Goal: Use online tool/utility: Utilize a website feature to perform a specific function

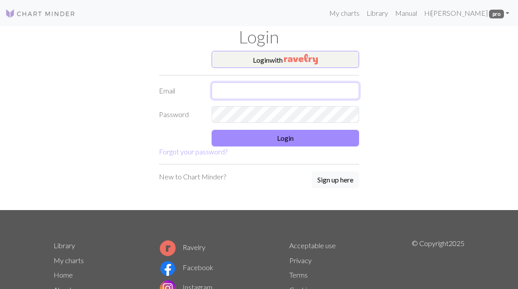
click at [261, 93] on input "text" at bounding box center [284, 90] width 147 height 17
type input "[PERSON_NAME][EMAIL_ADDRESS][DOMAIN_NAME]"
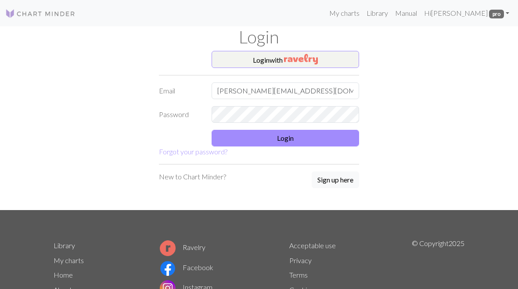
click at [283, 135] on button "Login" at bounding box center [284, 138] width 147 height 17
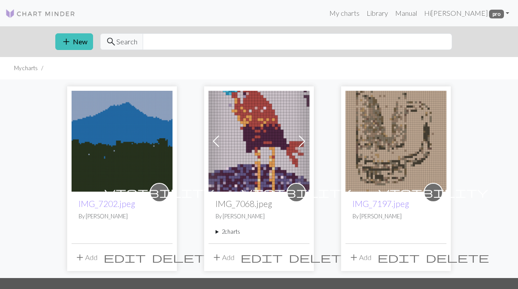
click at [67, 40] on span "add" at bounding box center [66, 42] width 11 height 12
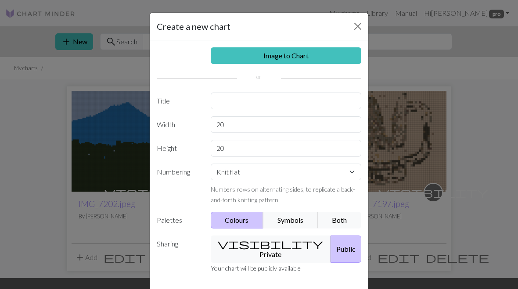
click at [302, 56] on link "Image to Chart" at bounding box center [286, 55] width 151 height 17
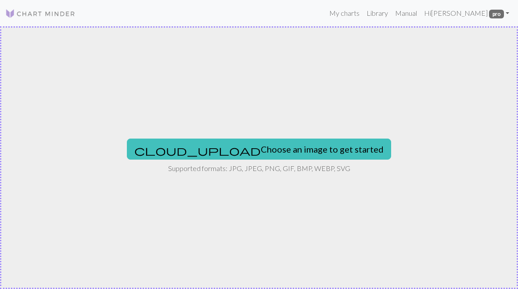
click at [264, 146] on button "cloud_upload Choose an image to get started" at bounding box center [259, 149] width 264 height 21
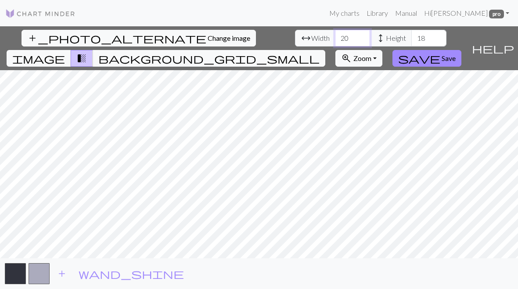
click at [335, 38] on input "20" at bounding box center [352, 38] width 35 height 17
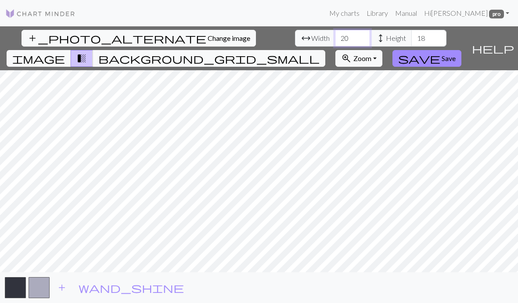
type input "2"
type input "39"
click at [386, 39] on span "Height" at bounding box center [396, 38] width 20 height 11
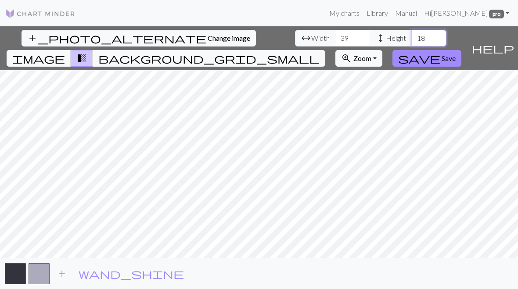
click at [411, 34] on input "18" at bounding box center [428, 38] width 35 height 17
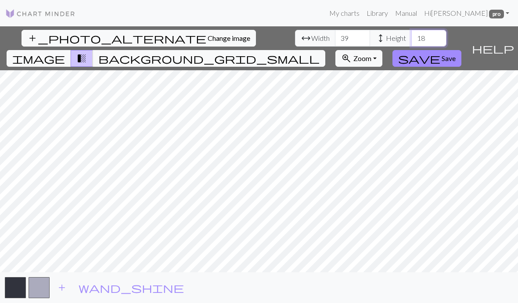
type input "1"
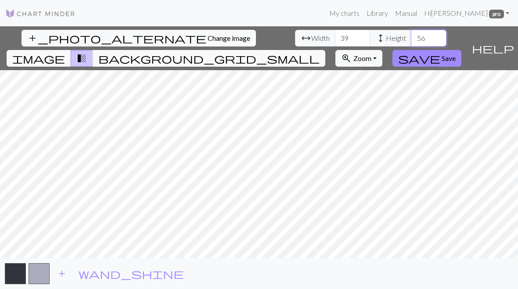
type input "56"
click at [60, 266] on button "add" at bounding box center [62, 273] width 22 height 17
click at [80, 275] on span "add" at bounding box center [85, 274] width 11 height 12
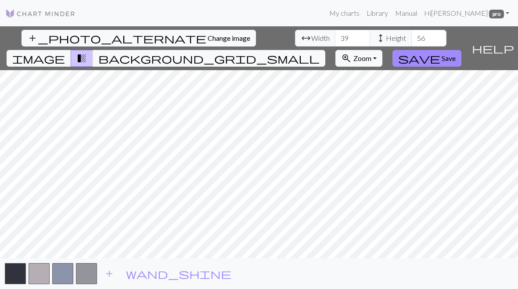
click at [101, 276] on button "add" at bounding box center [109, 273] width 22 height 17
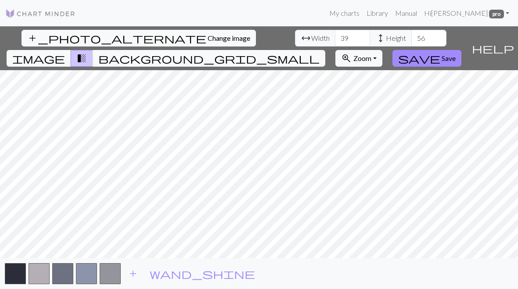
click at [107, 276] on button "button" at bounding box center [110, 273] width 21 height 21
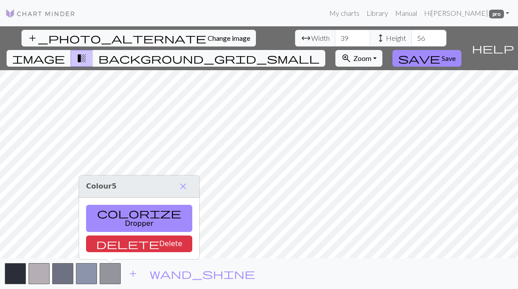
click at [129, 277] on span "add" at bounding box center [133, 274] width 11 height 12
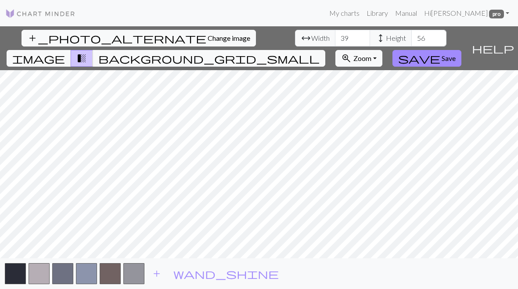
click at [128, 278] on button "button" at bounding box center [133, 273] width 21 height 21
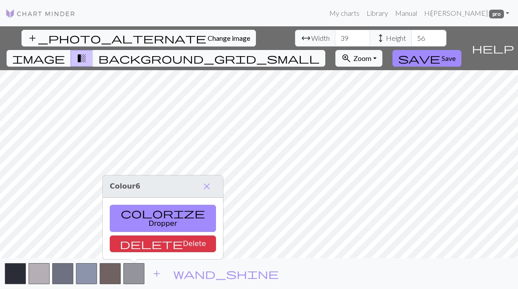
click at [152, 278] on span "add" at bounding box center [156, 274] width 11 height 12
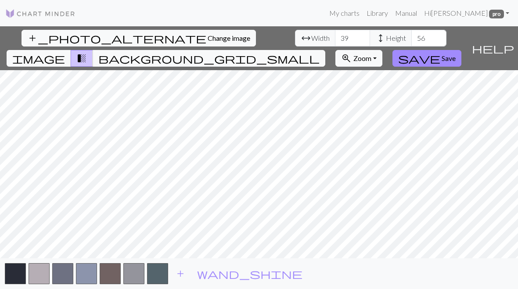
click at [207, 42] on span "Change image" at bounding box center [228, 38] width 43 height 8
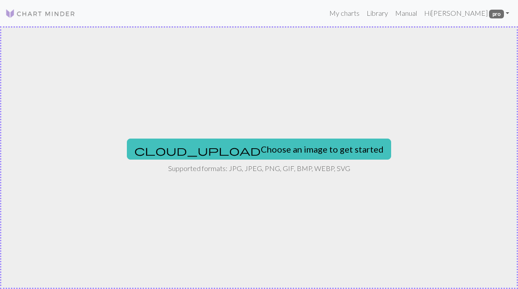
click at [250, 145] on button "cloud_upload Choose an image to get started" at bounding box center [259, 149] width 264 height 21
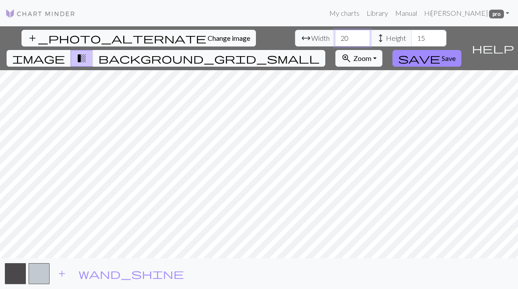
click at [335, 34] on input "20" at bounding box center [352, 38] width 35 height 17
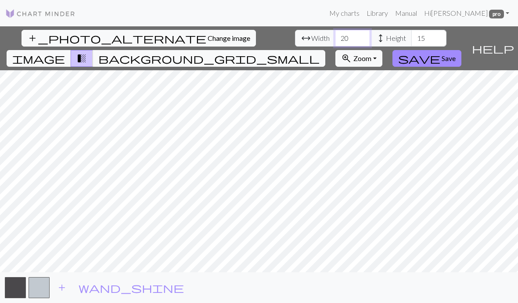
type input "2"
type input "38"
click at [411, 38] on input "15" at bounding box center [428, 38] width 35 height 17
click at [411, 34] on input "15" at bounding box center [428, 38] width 35 height 17
type input "1"
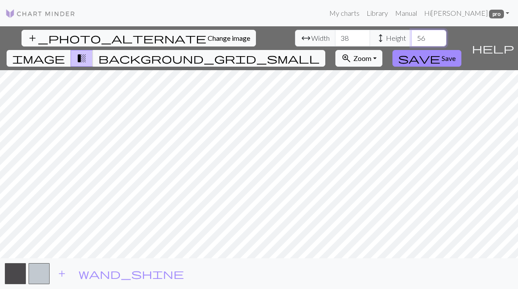
type input "56"
click at [58, 272] on span "add" at bounding box center [62, 274] width 11 height 12
click at [82, 277] on span "add" at bounding box center [85, 274] width 11 height 12
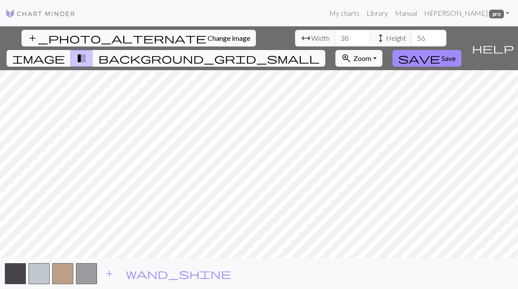
click at [84, 272] on button "button" at bounding box center [86, 273] width 21 height 21
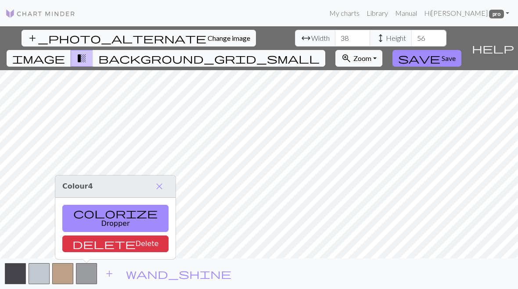
click at [82, 270] on button "button" at bounding box center [86, 273] width 21 height 21
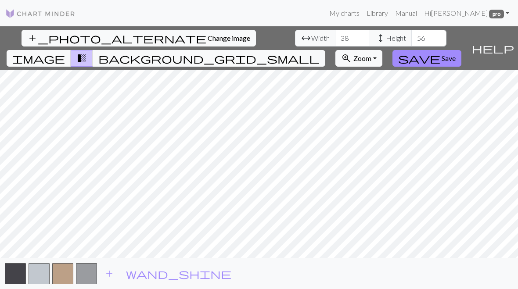
click at [105, 271] on span "add" at bounding box center [109, 274] width 11 height 12
click at [106, 275] on button "button" at bounding box center [110, 273] width 21 height 21
